Goal: Find specific page/section: Find specific page/section

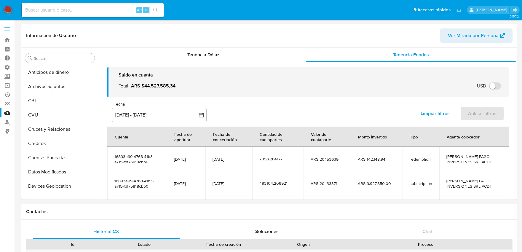
select select "10"
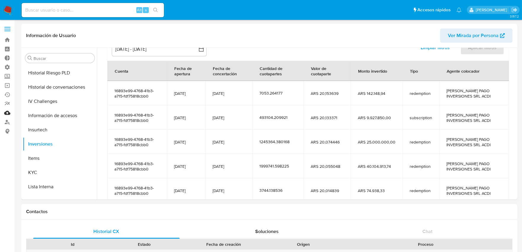
click at [9, 114] on link "Mulan" at bounding box center [35, 112] width 71 height 9
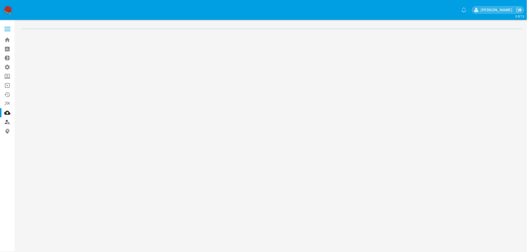
drag, startPoint x: 0, startPoint y: 0, endPoint x: 7, endPoint y: 123, distance: 123.3
click at [7, 123] on link "Buscador de personas" at bounding box center [35, 121] width 71 height 9
